Goal: Transaction & Acquisition: Purchase product/service

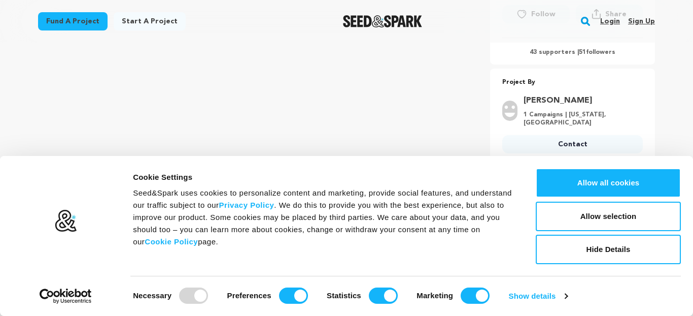
scroll to position [343, 0]
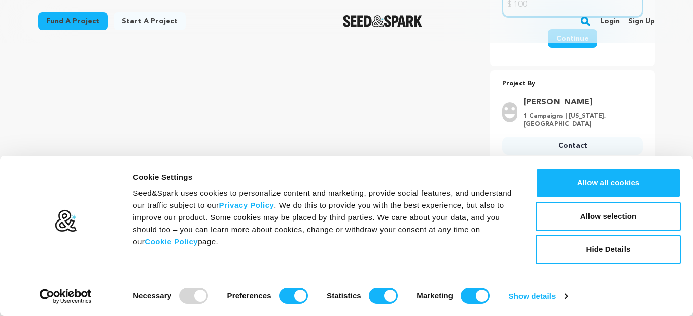
scroll to position [304, 0]
type input "100"
click at [594, 47] on button "Continue" at bounding box center [572, 37] width 49 height 18
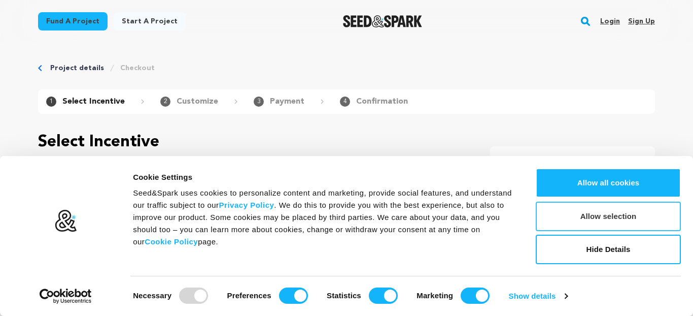
click at [612, 213] on button "Allow selection" at bounding box center [608, 215] width 145 height 29
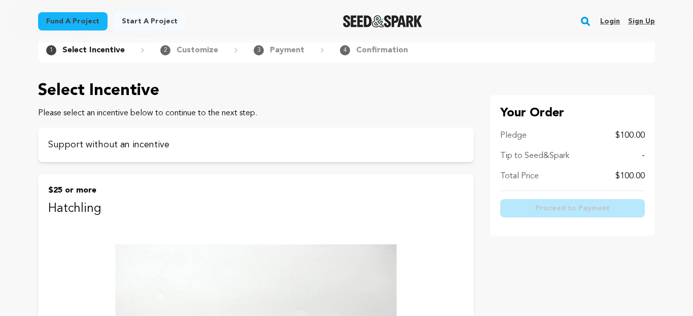
scroll to position [53, 0]
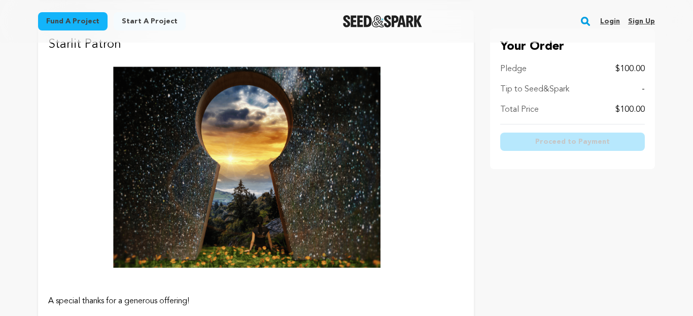
click at [325, 179] on button "$100 or more Starlit Patron A special thanks for a generous offering! Your trea…" at bounding box center [256, 242] width 436 height 465
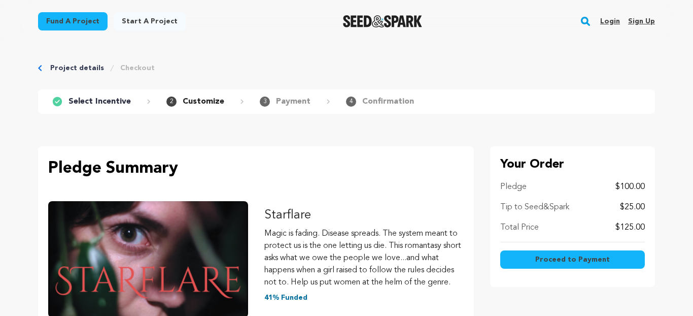
click at [65, 73] on link "Project details" at bounding box center [77, 68] width 54 height 10
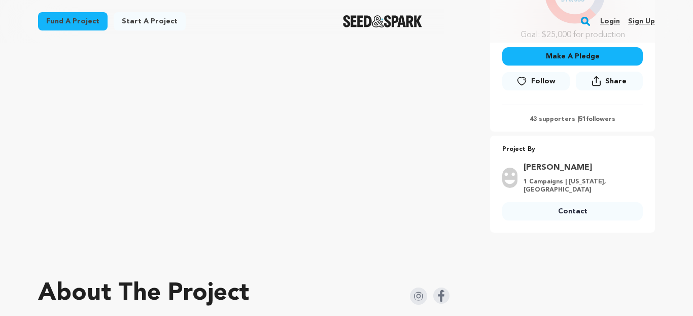
scroll to position [258, 0]
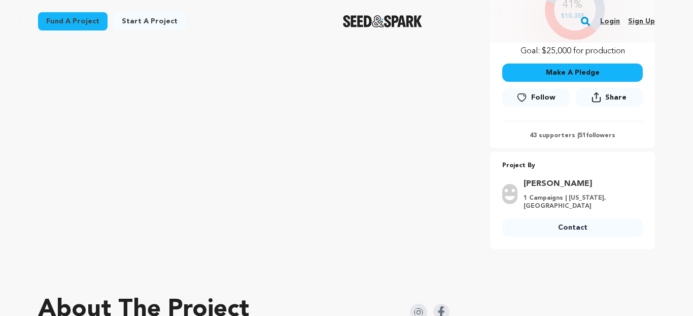
click at [560, 82] on button "Make A Pledge" at bounding box center [572, 72] width 141 height 18
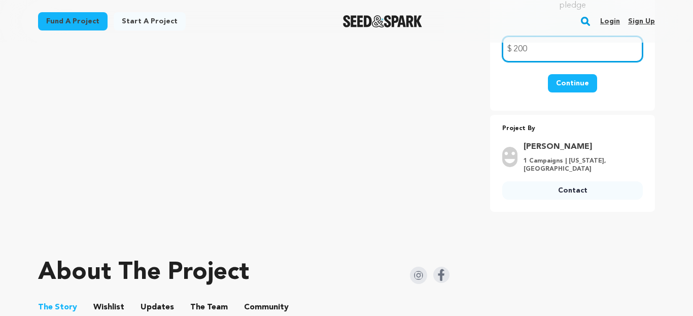
type input "200"
click at [580, 92] on button "Continue" at bounding box center [572, 83] width 49 height 18
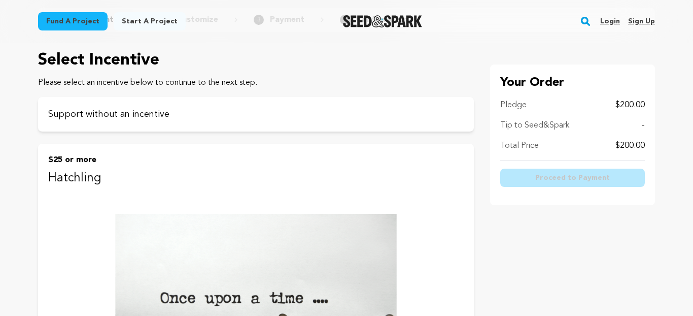
scroll to position [83, 0]
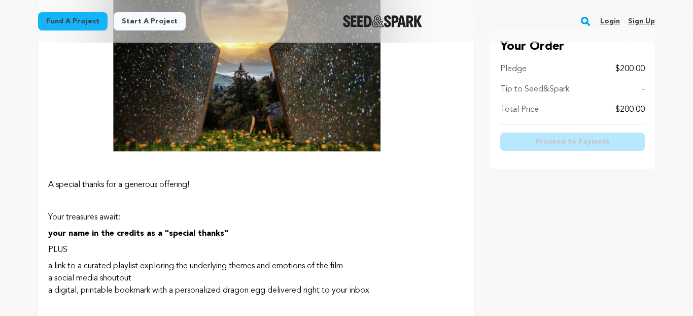
click at [335, 175] on img at bounding box center [256, 58] width 416 height 234
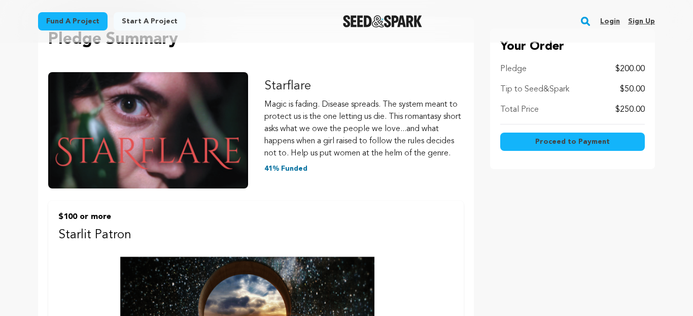
scroll to position [131, 0]
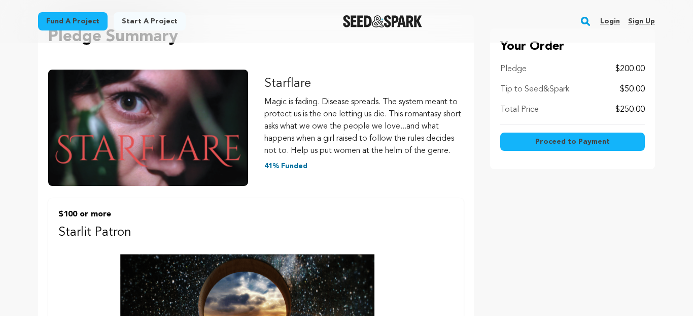
click at [563, 147] on span "Proceed to Payment" at bounding box center [572, 142] width 75 height 10
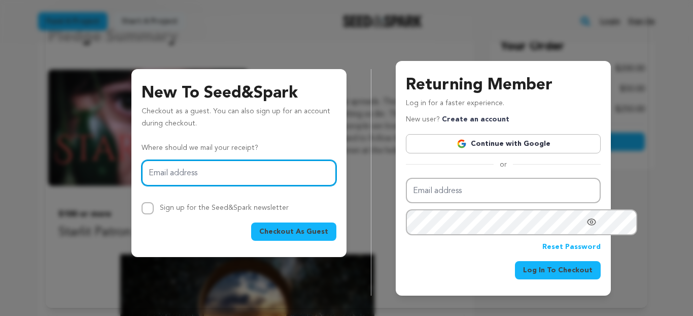
click at [278, 185] on input "Email address" at bounding box center [239, 173] width 195 height 26
type input "lese.olson@gmail.com"
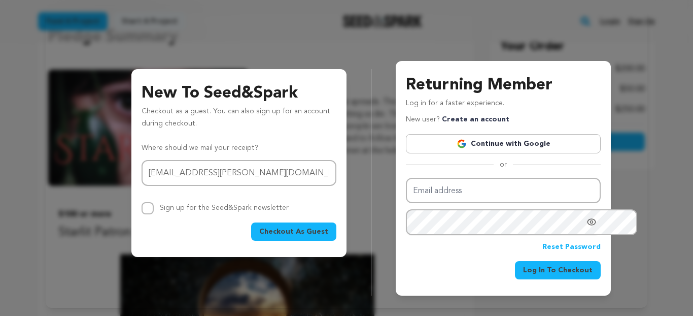
click at [295, 236] on span "Checkout As Guest" at bounding box center [293, 231] width 69 height 10
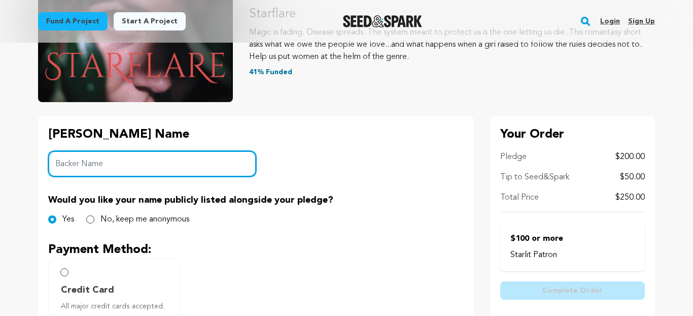
scroll to position [144, 0]
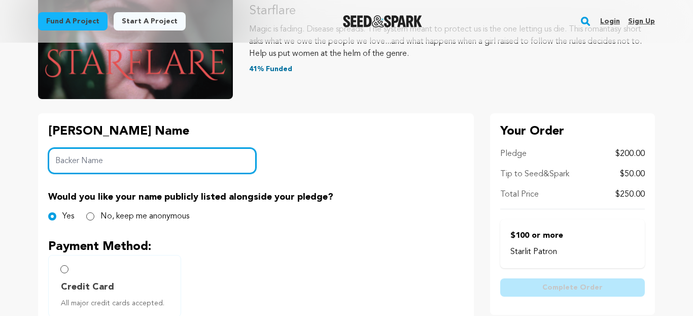
click at [227, 174] on input "Backer Name" at bounding box center [152, 161] width 208 height 26
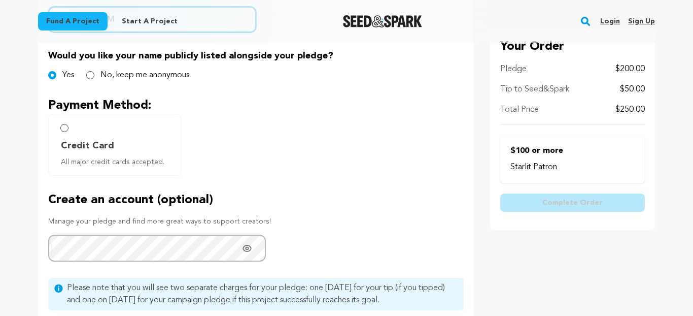
scroll to position [279, 0]
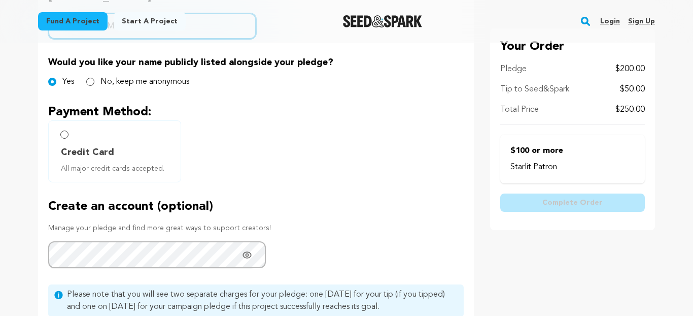
drag, startPoint x: 57, startPoint y: 78, endPoint x: 36, endPoint y: 81, distance: 21.5
click at [48, 39] on input "[PERSON_NAME]" at bounding box center [152, 26] width 208 height 26
click at [57, 39] on input "[PERSON_NAME]" at bounding box center [152, 26] width 208 height 26
click at [56, 39] on input "[PERSON_NAME]" at bounding box center [152, 26] width 208 height 26
click at [61, 39] on input "[PERSON_NAME]" at bounding box center [152, 26] width 208 height 26
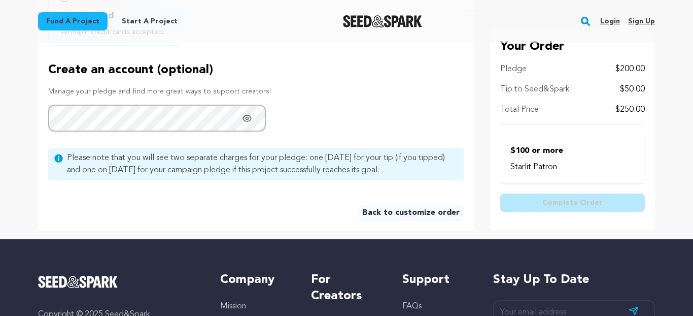
scroll to position [421, 0]
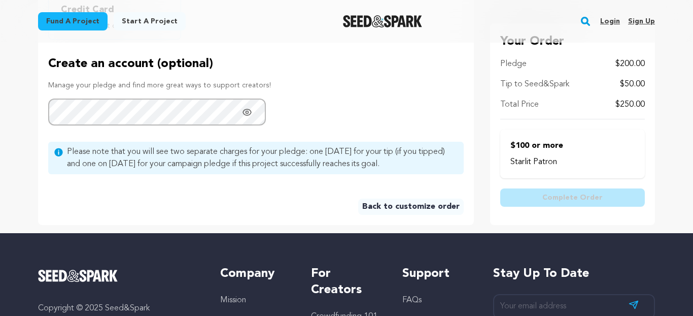
type input "Sleve [PERSON_NAME]"
click at [242, 117] on icon "Show password as plain text. Warning: this will display your password on the sc…" at bounding box center [247, 112] width 10 height 10
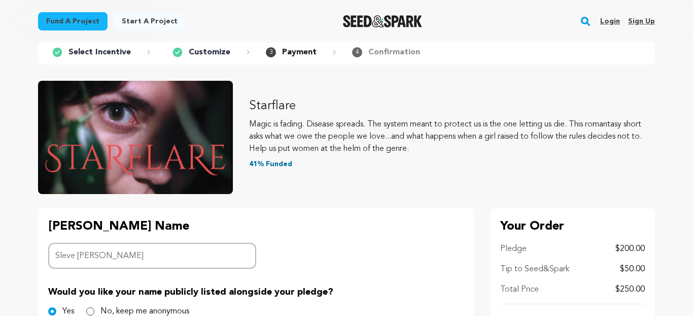
scroll to position [0, 0]
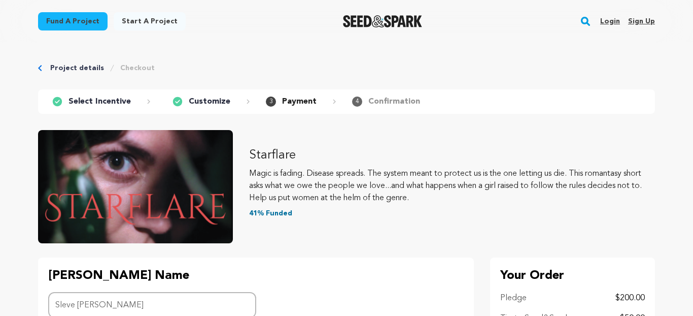
click at [92, 108] on p "Select Incentive" at bounding box center [100, 101] width 62 height 12
click at [230, 108] on p "Customize" at bounding box center [210, 101] width 42 height 12
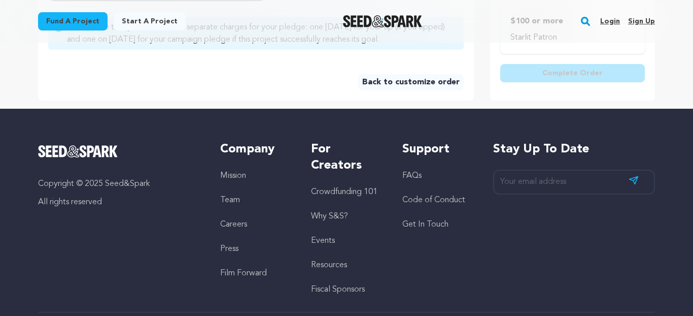
scroll to position [548, 0]
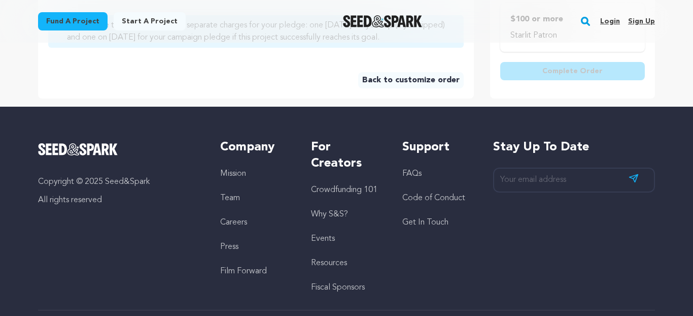
click at [360, 88] on link "Back to customize order" at bounding box center [411, 80] width 106 height 16
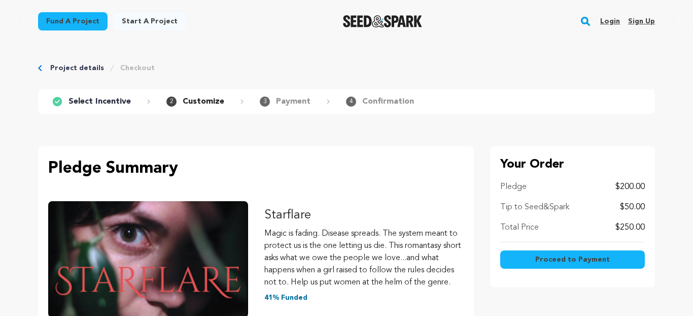
click at [638, 213] on p "$50.00" at bounding box center [632, 207] width 25 height 12
drag, startPoint x: 639, startPoint y: 257, endPoint x: 665, endPoint y: 257, distance: 25.4
click at [655, 257] on div "Your Order Pledge $200.00 Tip to Seed&Spark $50.00 Total Price $250.00 Proceed …" at bounding box center [572, 216] width 165 height 141
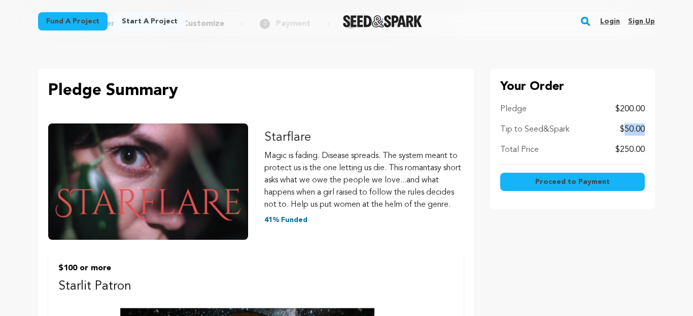
scroll to position [78, 0]
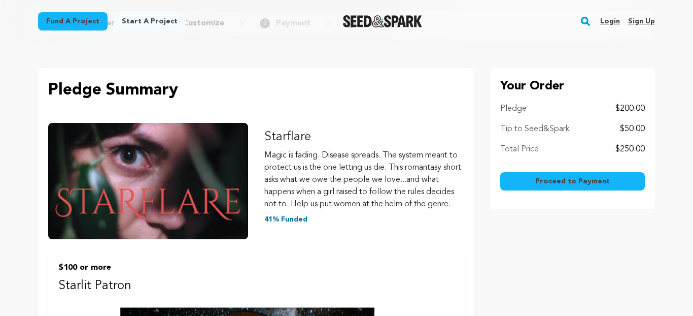
click at [640, 164] on div "Pledge $200.00 Tip to Seed&Spark $50.00 Total Price $250.00" at bounding box center [572, 133] width 145 height 61
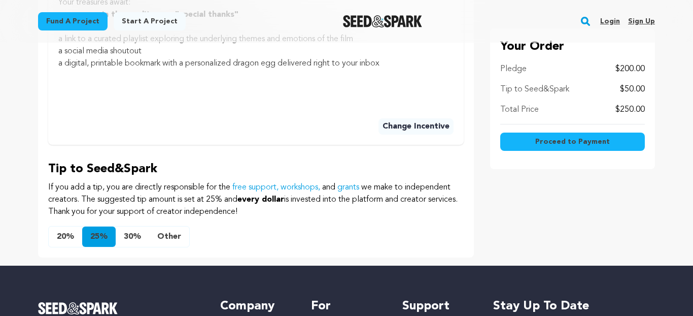
scroll to position [631, 0]
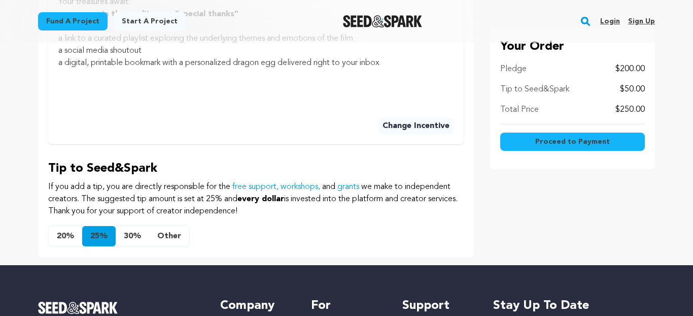
click at [545, 147] on span "Proceed to Payment" at bounding box center [572, 142] width 75 height 10
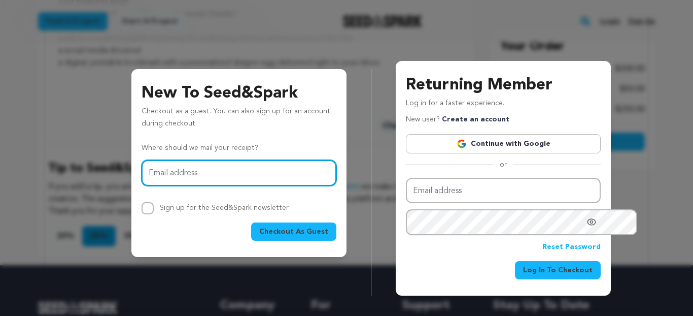
click at [261, 186] on input "Email address" at bounding box center [239, 173] width 195 height 26
type input "lese.olson@gmail.com"
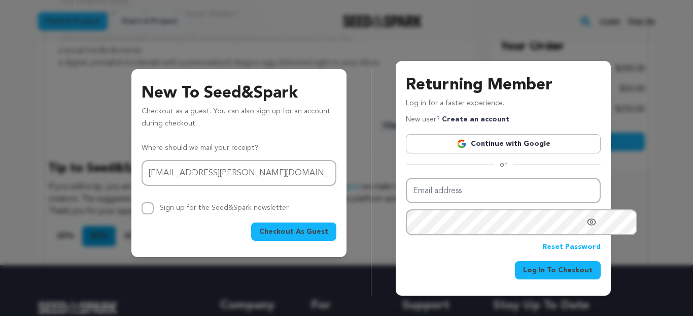
click at [271, 236] on span "Checkout As Guest" at bounding box center [293, 231] width 69 height 10
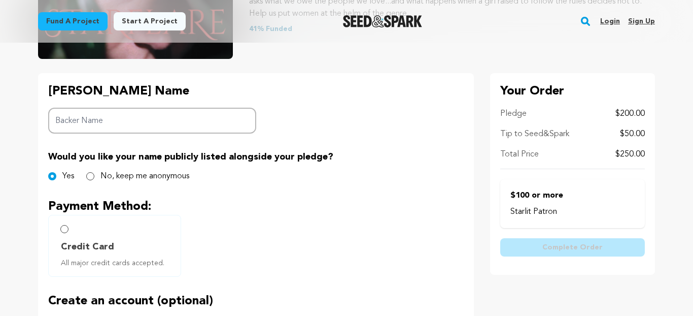
scroll to position [201, 0]
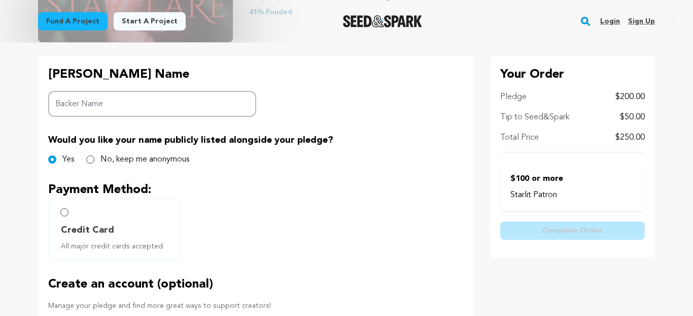
click at [215, 117] on input "Backer Name" at bounding box center [152, 104] width 208 height 26
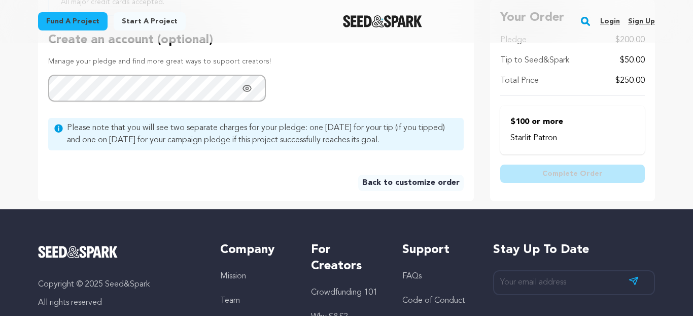
scroll to position [455, 0]
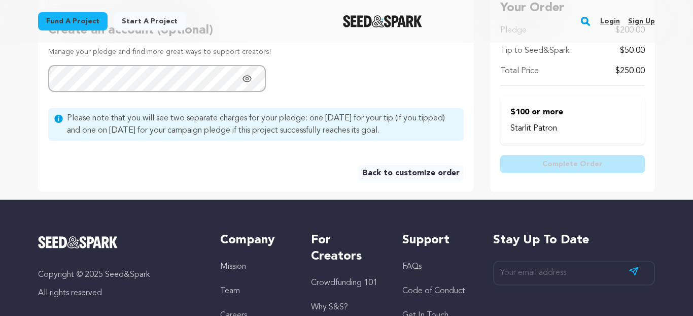
type input "Sleve [PERSON_NAME]"
click at [242, 84] on icon "Show password as plain text. Warning: this will display your password on the sc…" at bounding box center [247, 79] width 10 height 10
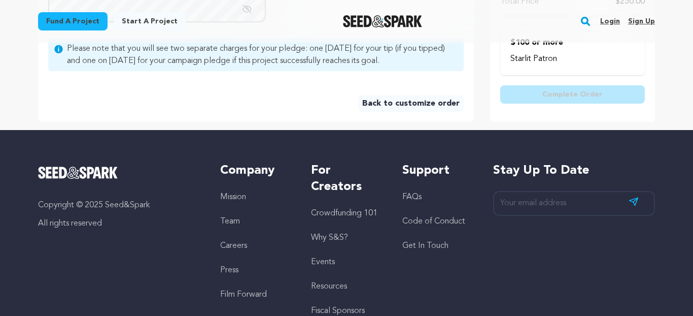
scroll to position [526, 0]
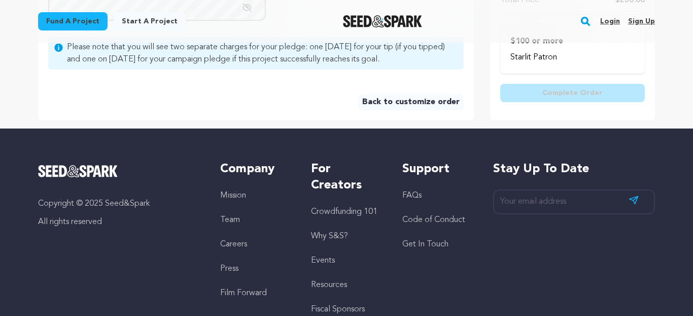
click at [454, 65] on span "Please note that you will see two separate charges for your pledge: one [DATE] …" at bounding box center [262, 53] width 391 height 24
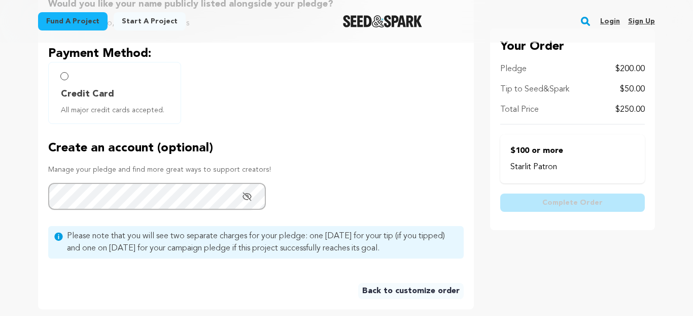
scroll to position [320, 0]
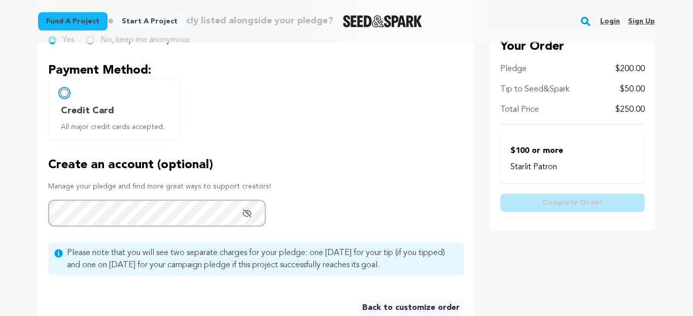
click at [60, 97] on input "Credit Card All major credit cards accepted." at bounding box center [64, 93] width 8 height 8
radio input "false"
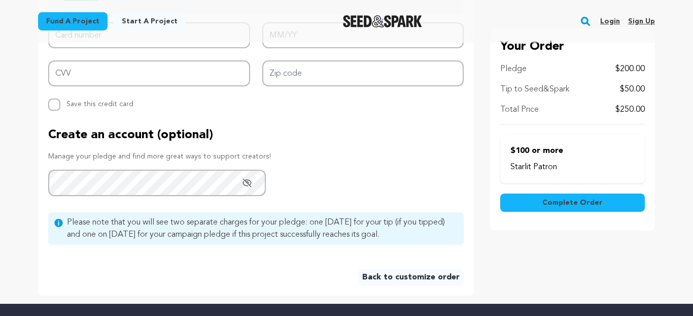
scroll to position [539, 0]
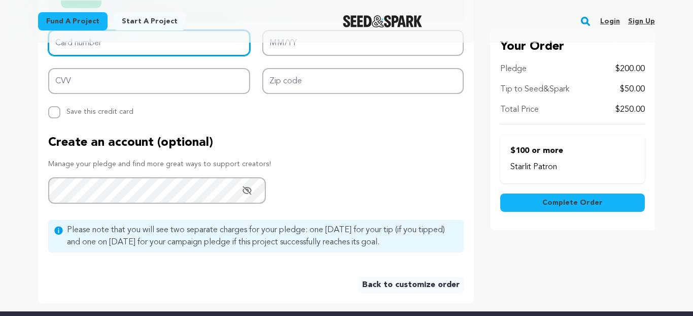
click at [150, 56] on input "Card number" at bounding box center [149, 43] width 202 height 26
type input "4100 3901 4397 7763"
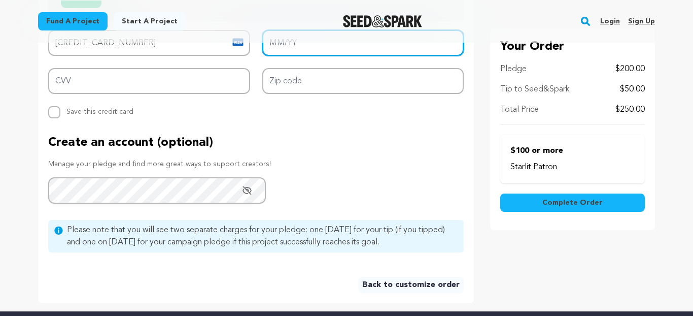
click at [304, 56] on input "MM/YY" at bounding box center [363, 43] width 202 height 26
type input "06/27"
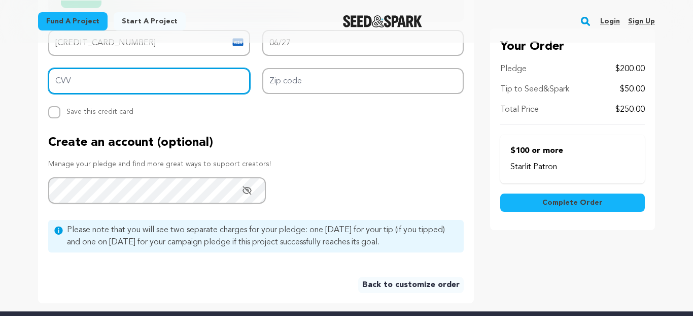
click at [219, 94] on input "CVV" at bounding box center [149, 81] width 202 height 26
type input "720"
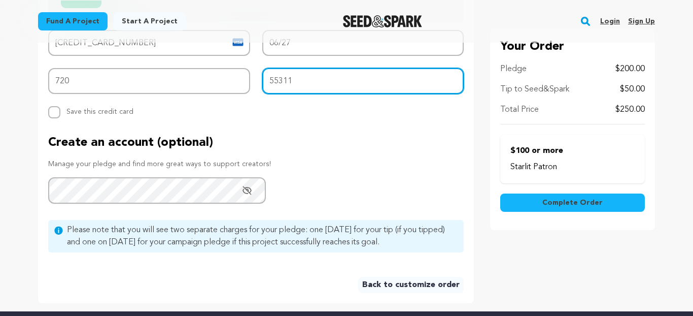
type input "55311"
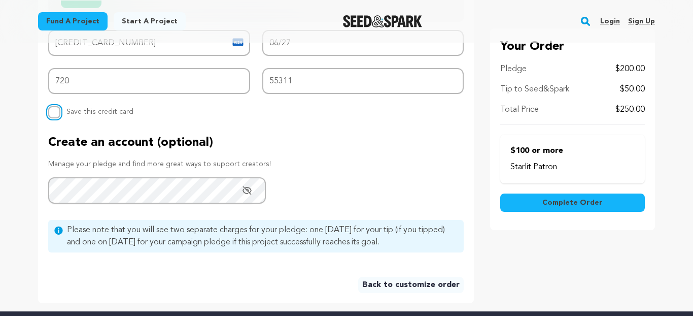
click at [48, 118] on input "Replace saved credit card Save this credit card" at bounding box center [54, 112] width 12 height 12
checkbox input "true"
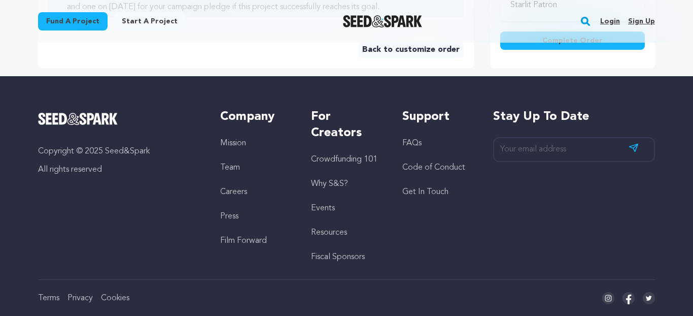
scroll to position [777, 0]
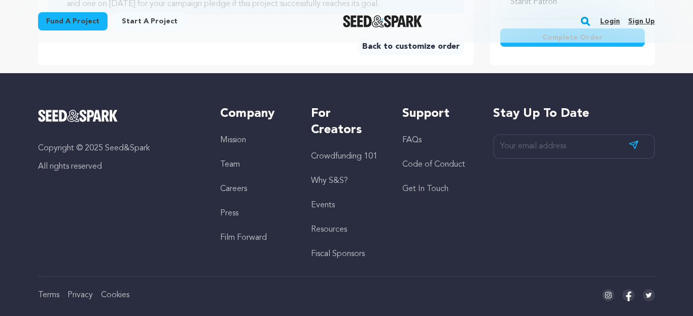
click at [544, 47] on button "Complete Order" at bounding box center [572, 37] width 145 height 18
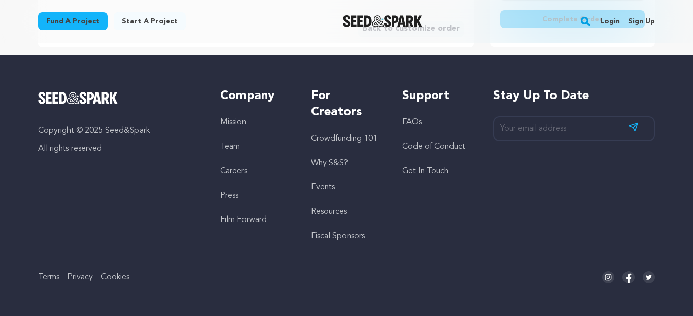
scroll to position [721, 0]
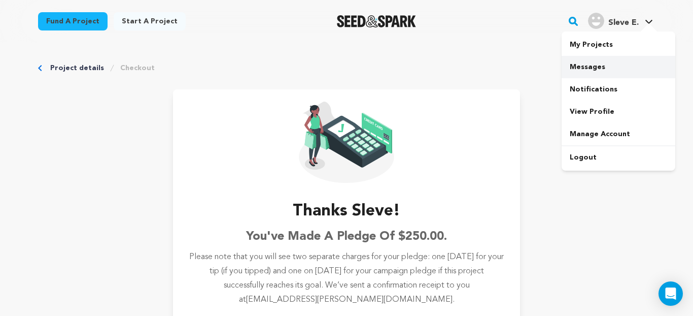
click at [597, 78] on link "Messages" at bounding box center [619, 67] width 114 height 22
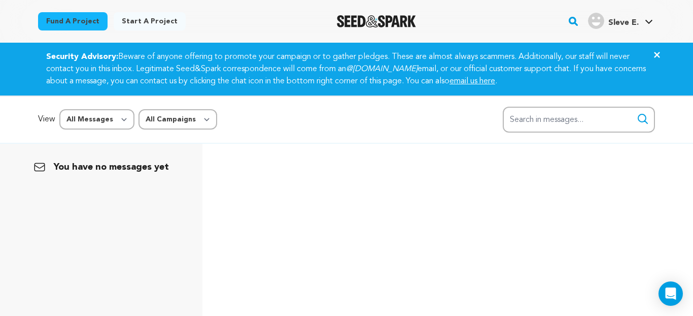
click at [668, 67] on button "Close" at bounding box center [657, 55] width 28 height 24
